Goal: Information Seeking & Learning: Learn about a topic

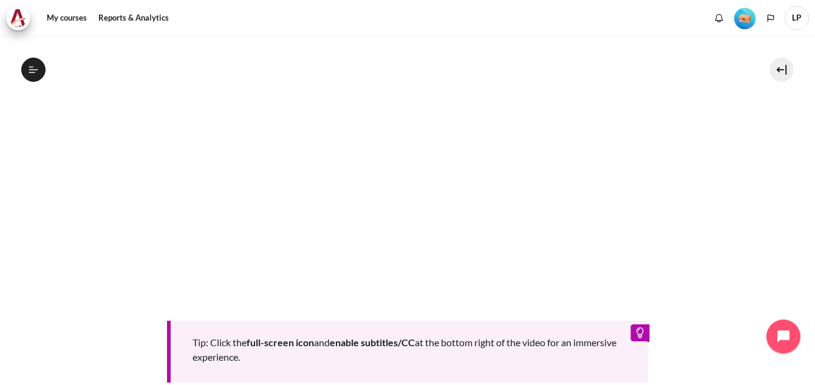
scroll to position [390, 0]
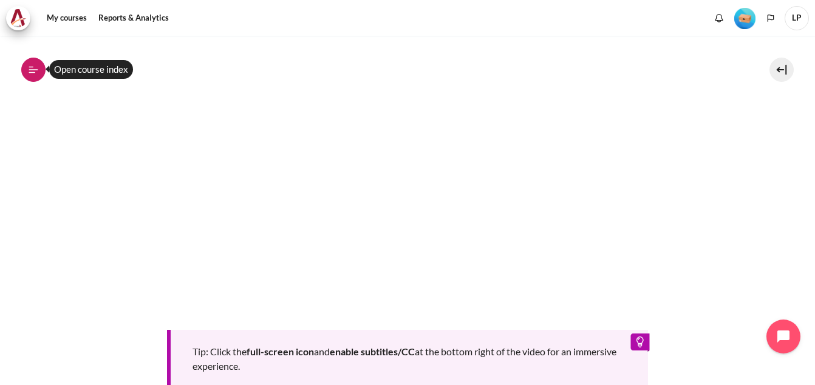
click at [33, 69] on icon at bounding box center [33, 69] width 11 height 11
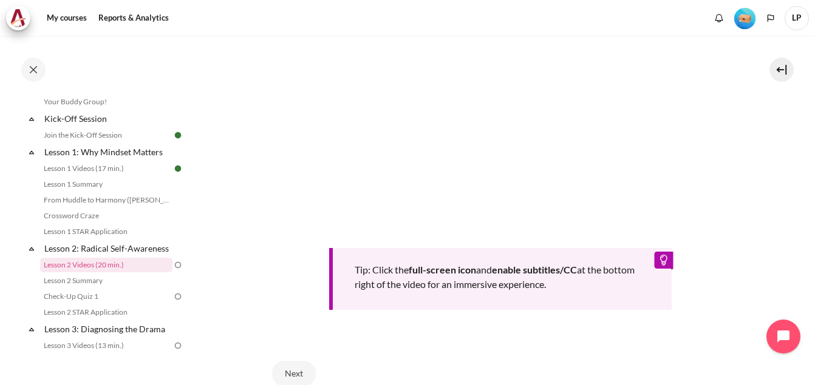
scroll to position [141, 0]
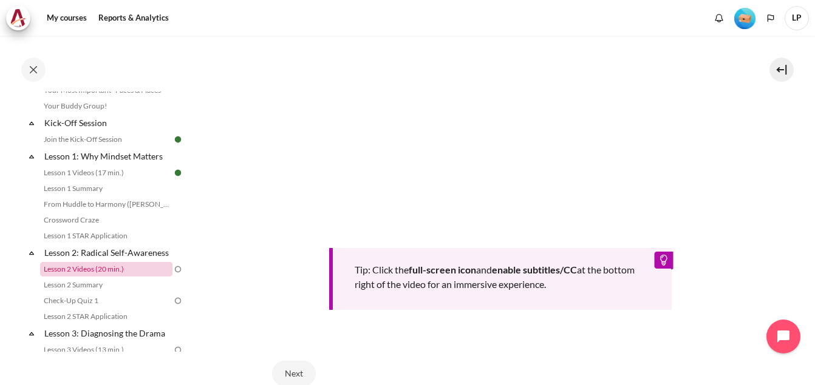
click at [88, 277] on link "Lesson 2 Videos (20 min.)" at bounding box center [106, 269] width 132 height 15
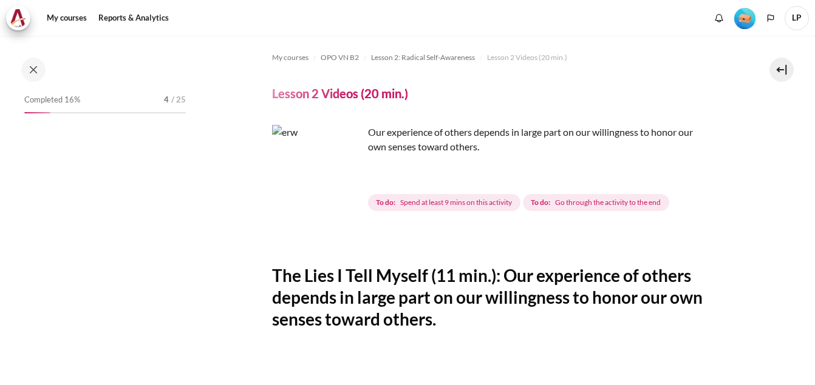
click at [342, 188] on img "Content" at bounding box center [317, 170] width 91 height 91
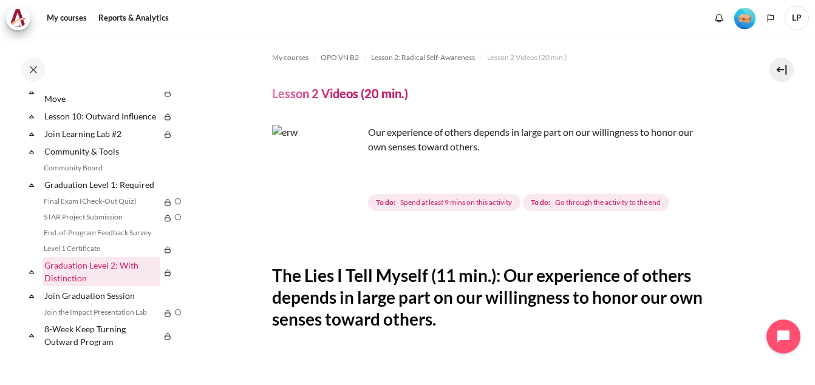
scroll to position [809, 0]
click at [349, 193] on img "Content" at bounding box center [317, 170] width 91 height 91
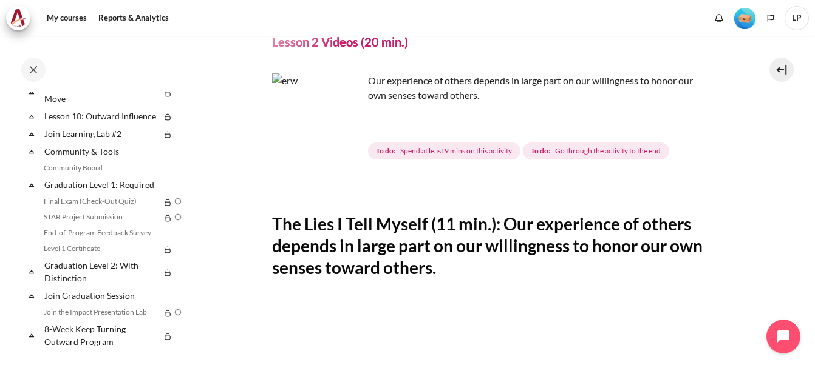
scroll to position [304, 0]
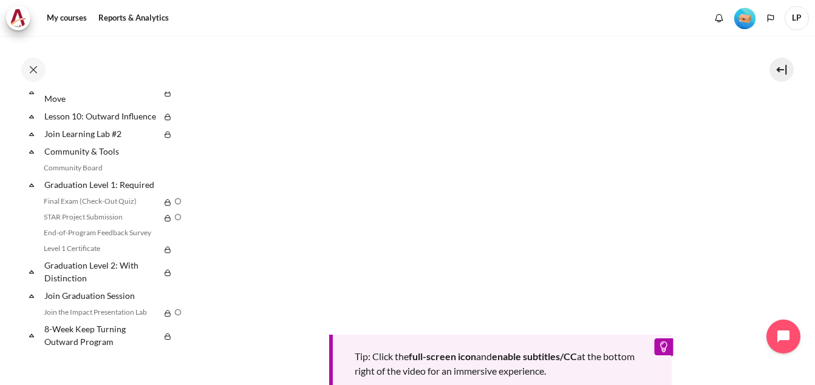
click at [792, 174] on section "My courses OPO VN B2 Lesson 2: Radical Self-Awareness Lesson 2 Videos (20 min.)…" at bounding box center [499, 144] width 611 height 824
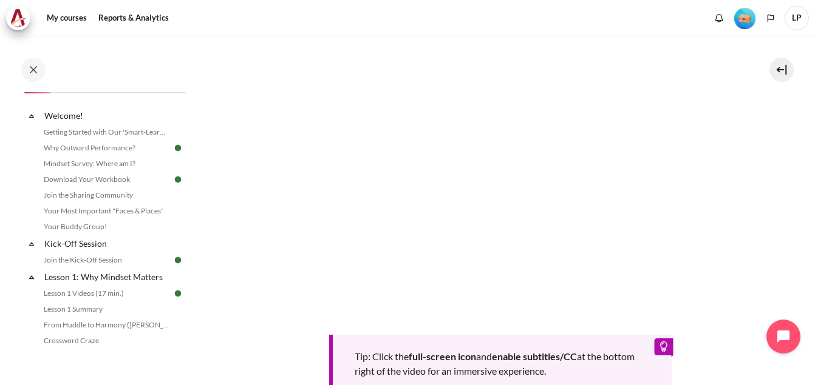
scroll to position [512, 0]
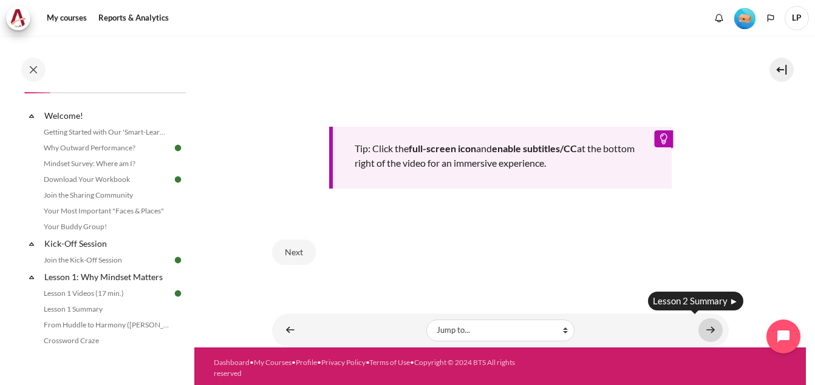
click at [698, 330] on link "Content" at bounding box center [710, 331] width 24 height 24
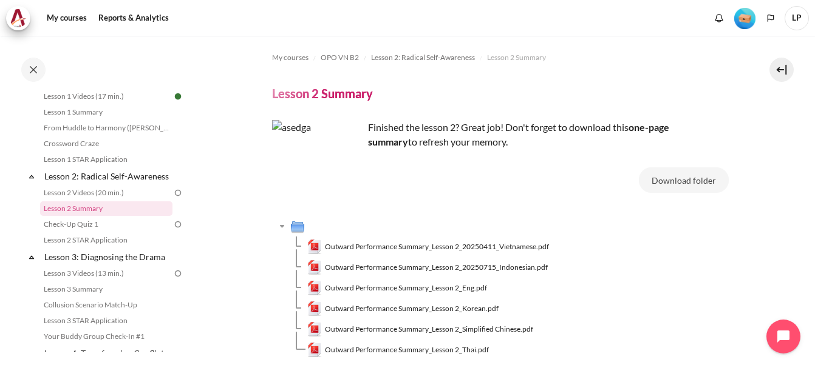
scroll to position [97, 0]
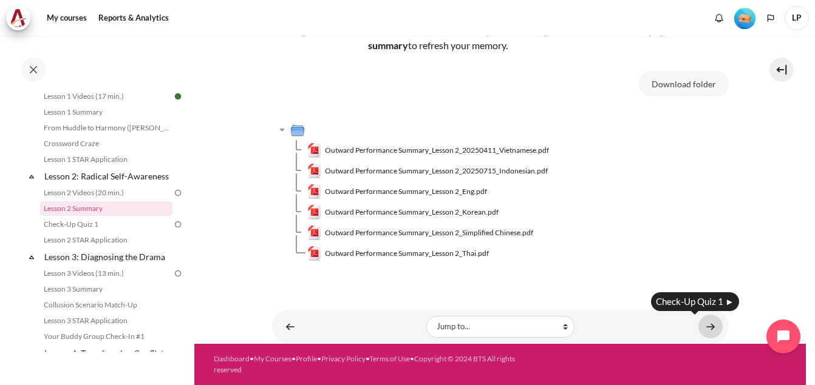
click at [710, 328] on link "Content" at bounding box center [710, 327] width 24 height 24
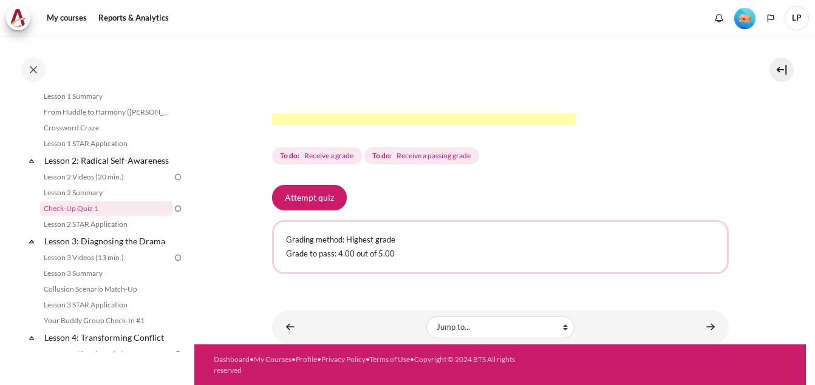
scroll to position [430, 0]
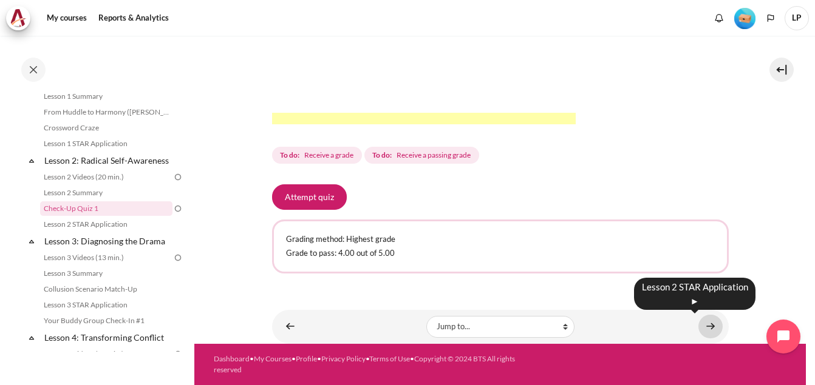
click at [701, 327] on link "Content" at bounding box center [710, 327] width 24 height 24
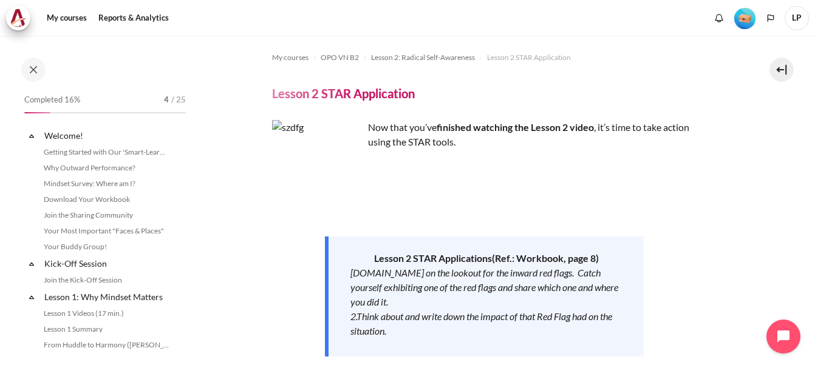
scroll to position [249, 0]
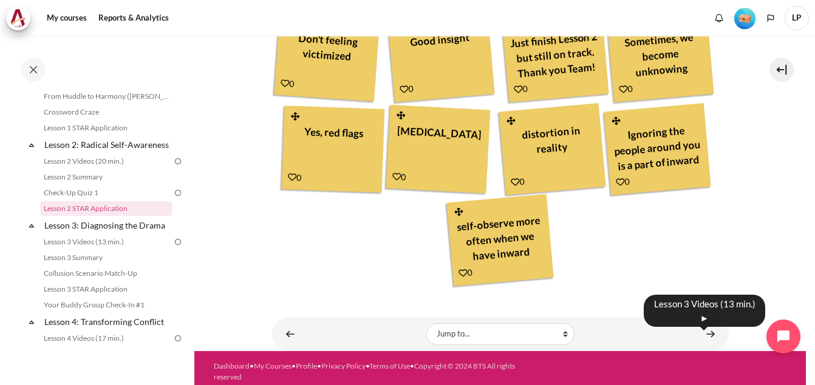
scroll to position [670, 0]
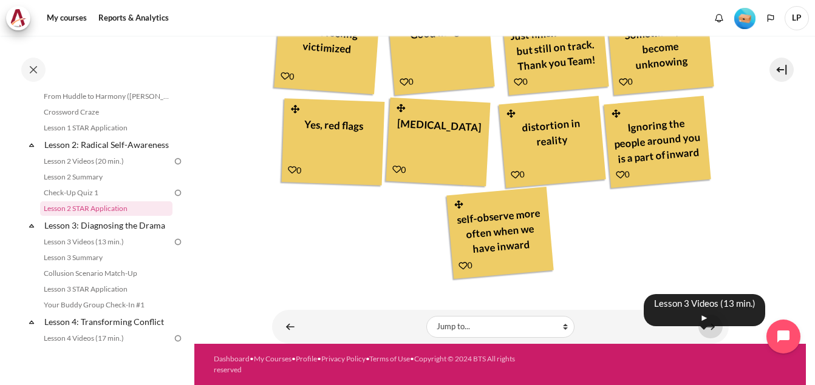
click at [699, 328] on link "Content" at bounding box center [710, 327] width 24 height 24
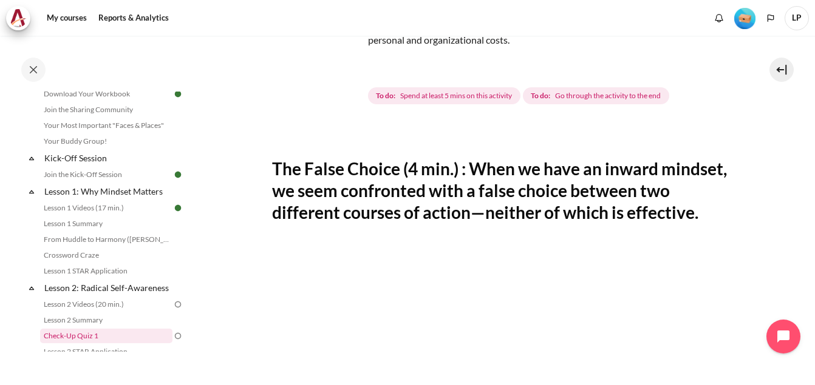
scroll to position [81, 0]
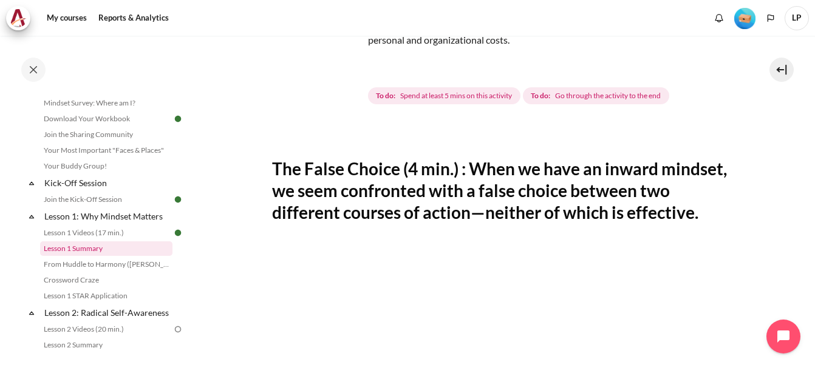
click at [59, 250] on link "Lesson 1 Summary" at bounding box center [106, 249] width 132 height 15
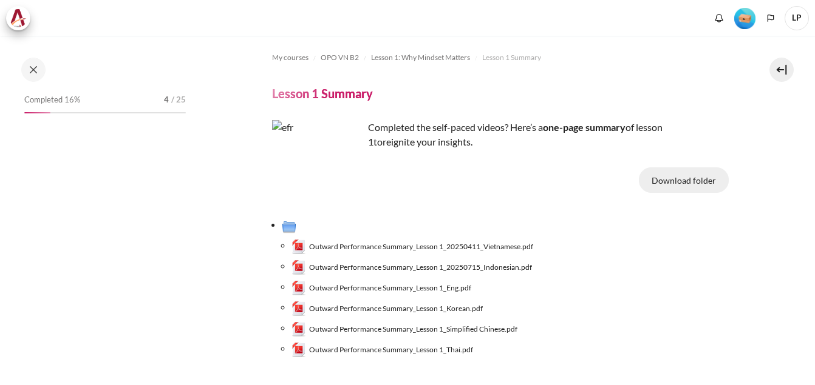
scroll to position [108, 0]
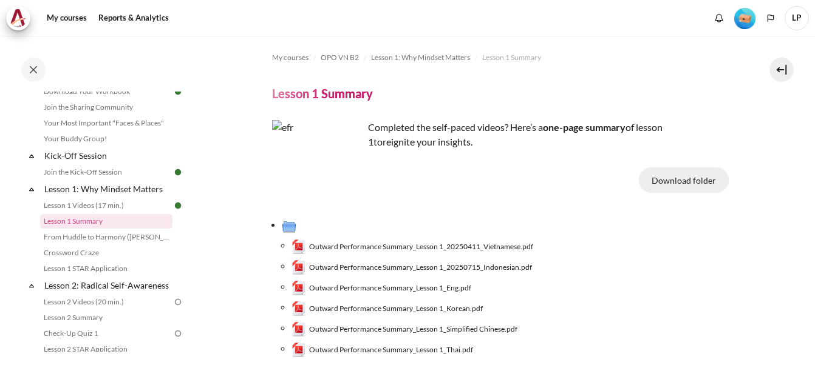
click at [681, 178] on button "Download folder" at bounding box center [684, 180] width 90 height 25
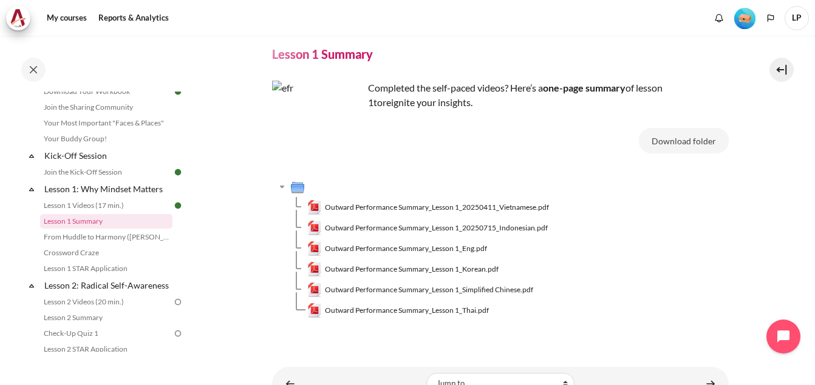
scroll to position [61, 0]
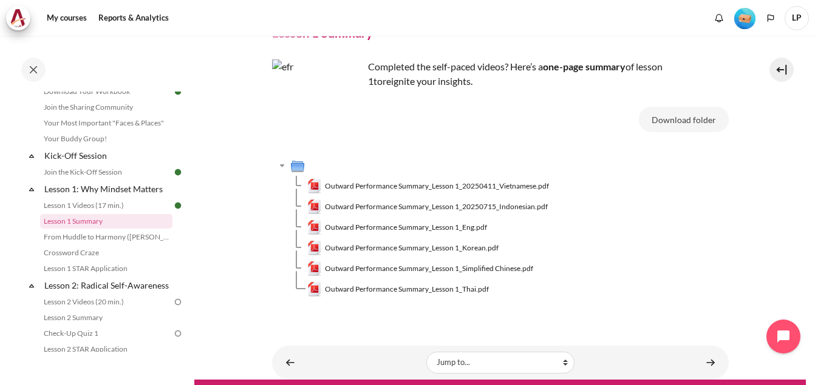
click at [266, 237] on section "My courses OPO VN B2 Lesson 1: Why Mindset Matters Lesson 1 Summary Lesson 1 Su…" at bounding box center [499, 177] width 611 height 405
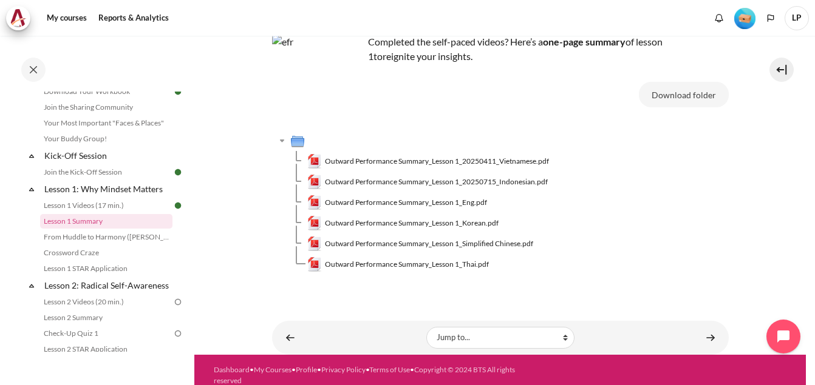
scroll to position [97, 0]
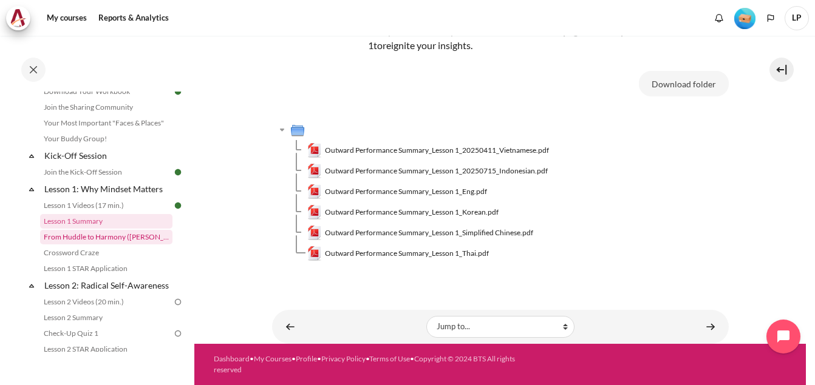
click at [116, 236] on link "From Huddle to Harmony ([PERSON_NAME]'s Story)" at bounding box center [106, 237] width 132 height 15
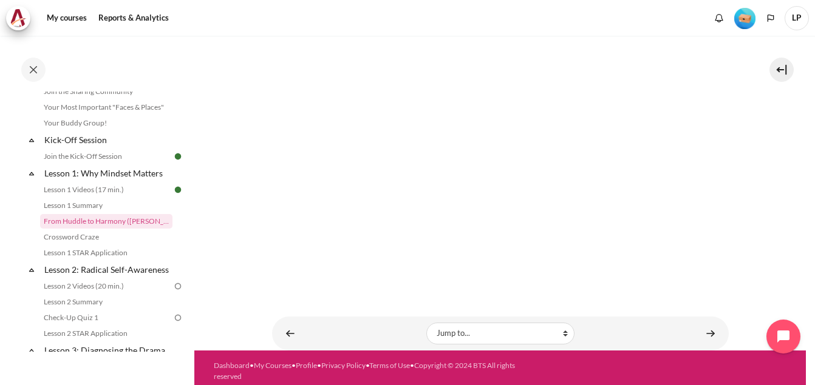
scroll to position [181, 0]
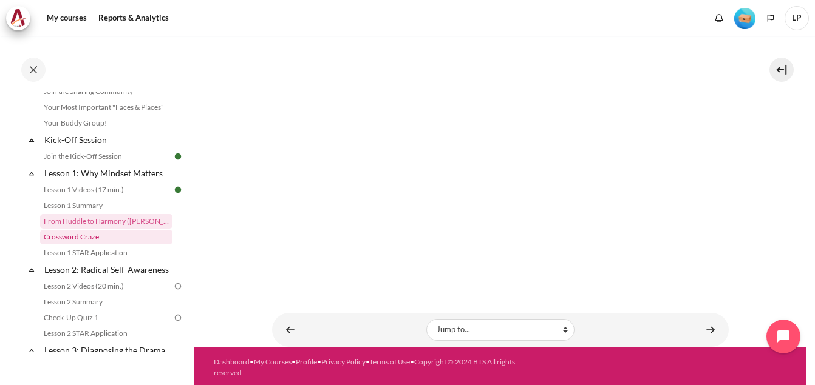
click at [78, 235] on link "Crossword Craze" at bounding box center [106, 237] width 132 height 15
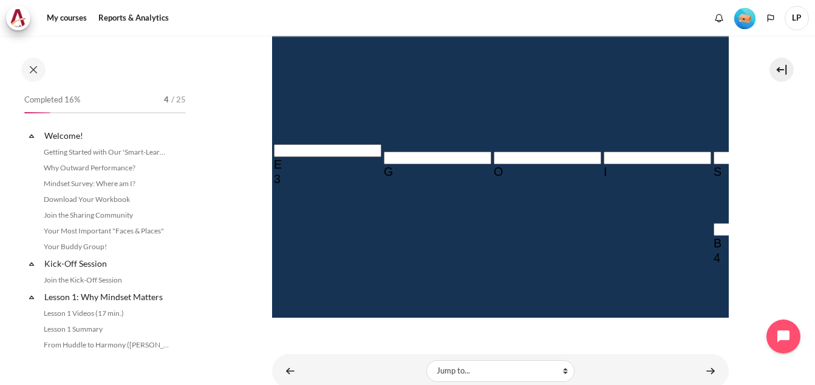
scroll to position [140, 0]
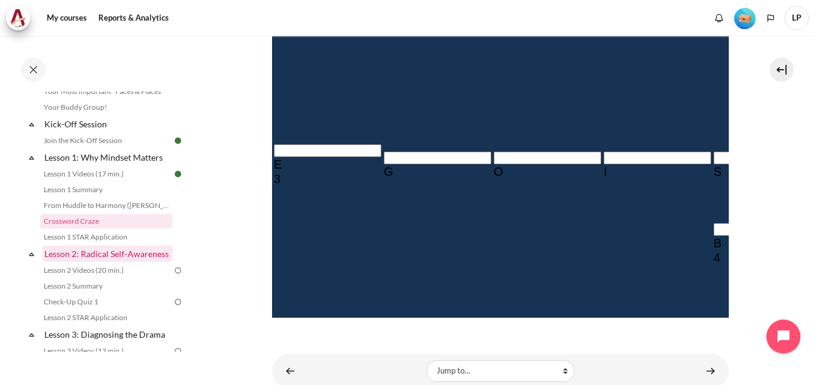
click at [87, 253] on link "Lesson 2: Radical Self-Awareness" at bounding box center [107, 254] width 130 height 16
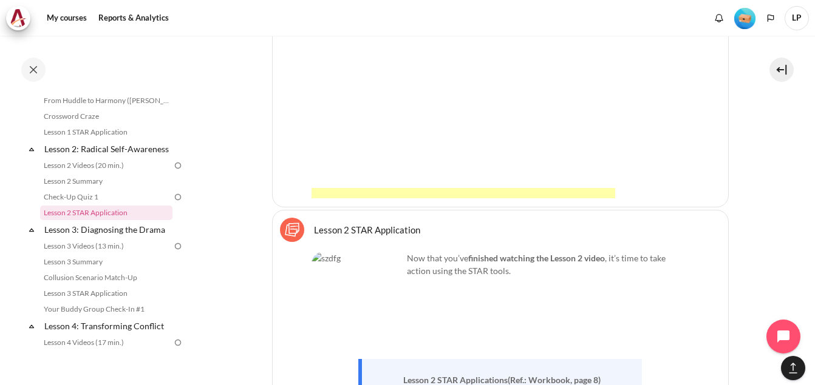
scroll to position [3865, 0]
drag, startPoint x: 440, startPoint y: 231, endPoint x: 385, endPoint y: 236, distance: 54.9
click at [438, 283] on p "Content" at bounding box center [500, 289] width 378 height 13
click at [327, 253] on img "Content" at bounding box center [356, 298] width 91 height 91
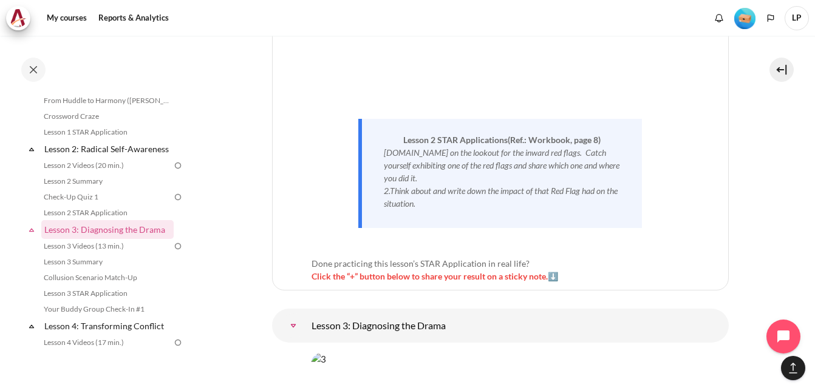
scroll to position [4108, 0]
click at [521, 184] on em "2.Think about and write down the impact of that Red Flag had on the situation." at bounding box center [501, 195] width 234 height 23
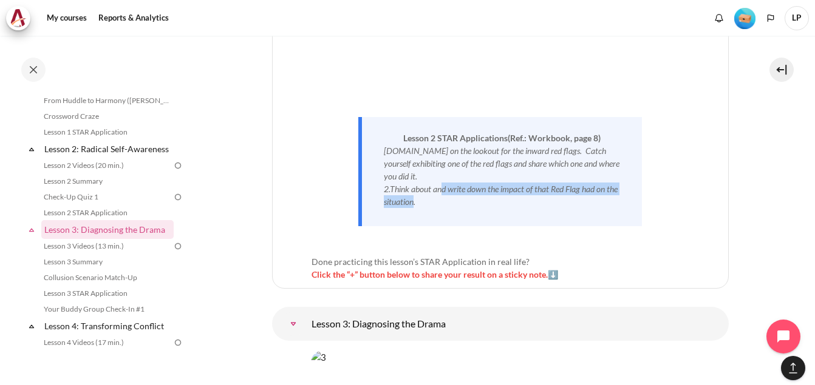
drag, startPoint x: 440, startPoint y: 129, endPoint x: 427, endPoint y: 148, distance: 23.2
click at [427, 184] on em "2.Think about and write down the impact of that Red Flag had on the situation." at bounding box center [501, 195] width 234 height 23
drag, startPoint x: 427, startPoint y: 148, endPoint x: 352, endPoint y: 132, distance: 76.3
click at [352, 132] on div "Now that you’ve finished watching the Lesson 2 video , it’s time to take action…" at bounding box center [500, 145] width 378 height 271
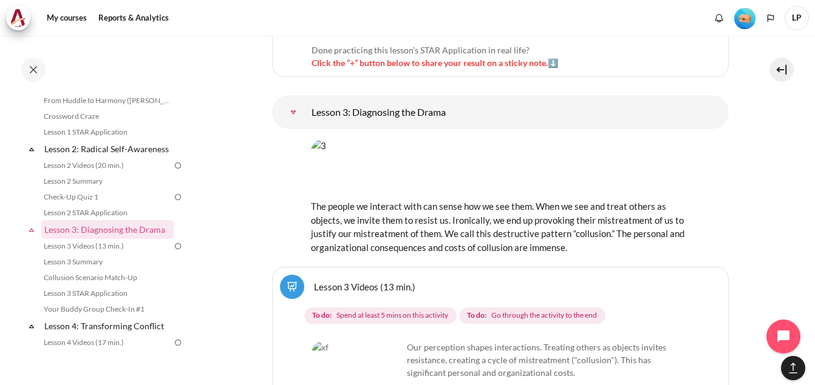
scroll to position [4290, 0]
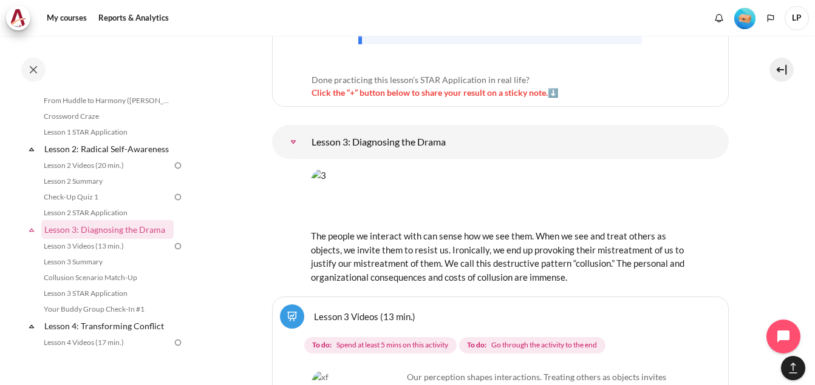
click at [452, 169] on img "Content" at bounding box center [500, 198] width 379 height 59
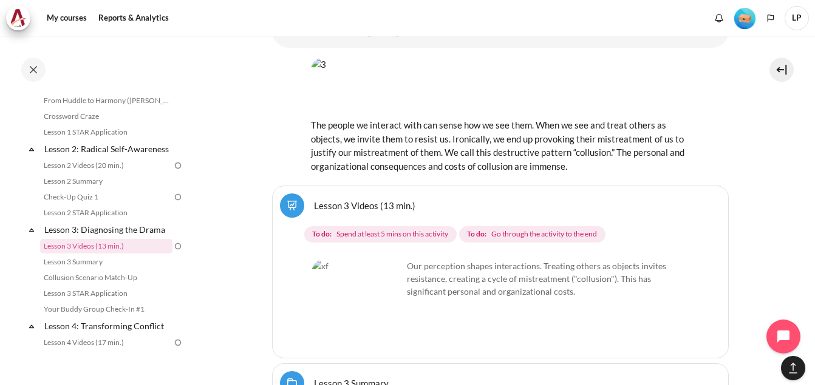
scroll to position [4533, 0]
